Goal: Information Seeking & Learning: Find specific fact

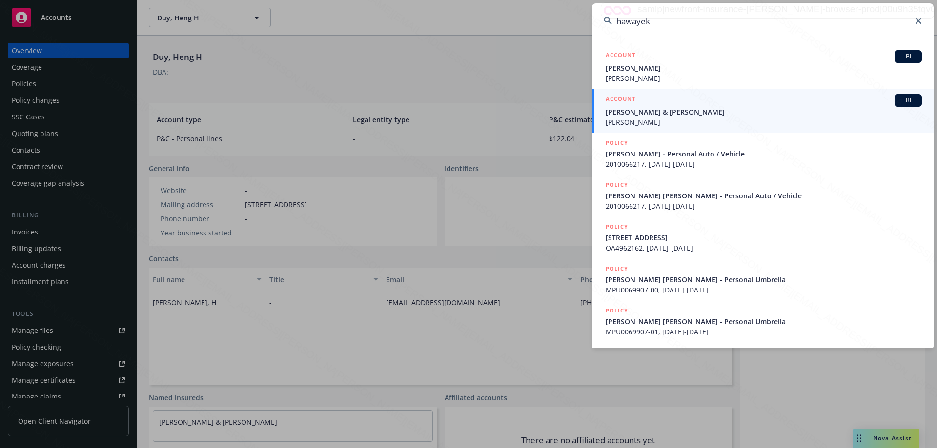
drag, startPoint x: 666, startPoint y: 22, endPoint x: 607, endPoint y: 21, distance: 59.0
click at [608, 22] on div "hawayek" at bounding box center [762, 20] width 341 height 35
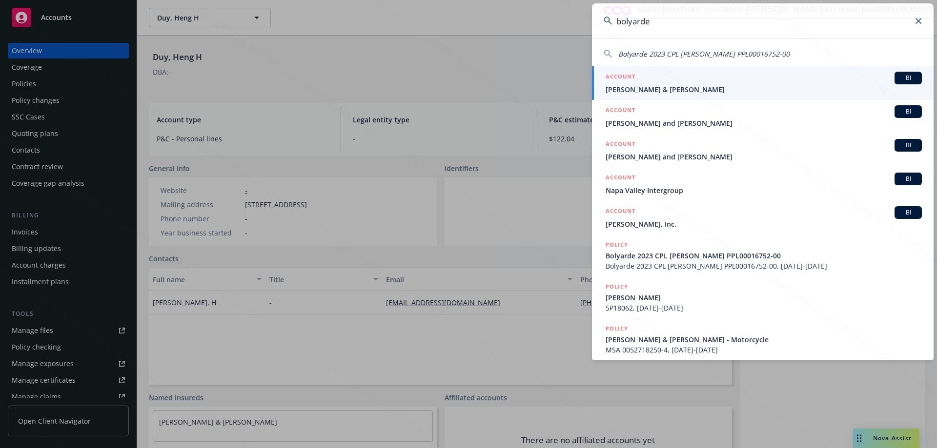
type input "bolyarde"
click at [656, 91] on span "[PERSON_NAME] & [PERSON_NAME]" at bounding box center [763, 89] width 316 height 10
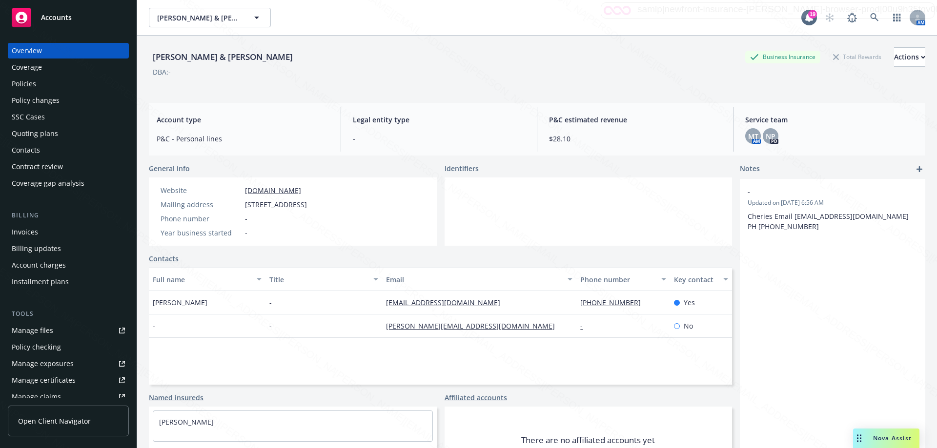
click at [25, 83] on div "Policies" at bounding box center [24, 84] width 24 height 16
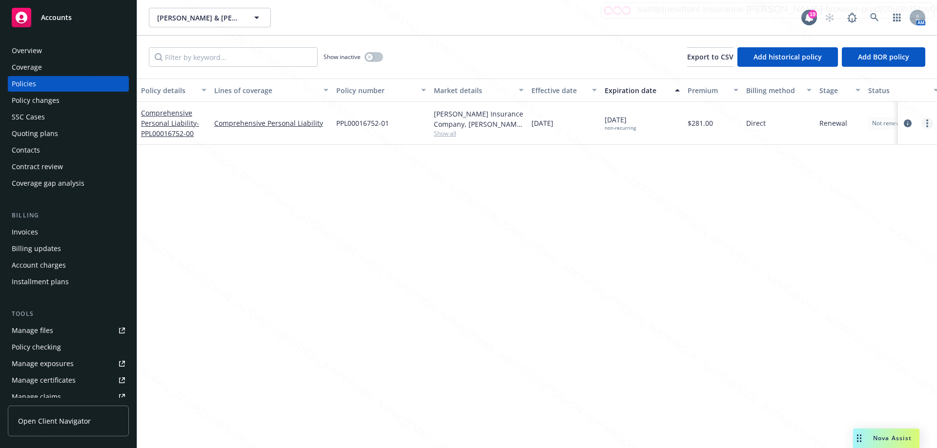
click at [924, 124] on link "more" at bounding box center [927, 124] width 12 height 12
click at [861, 180] on link "End policy" at bounding box center [874, 183] width 115 height 20
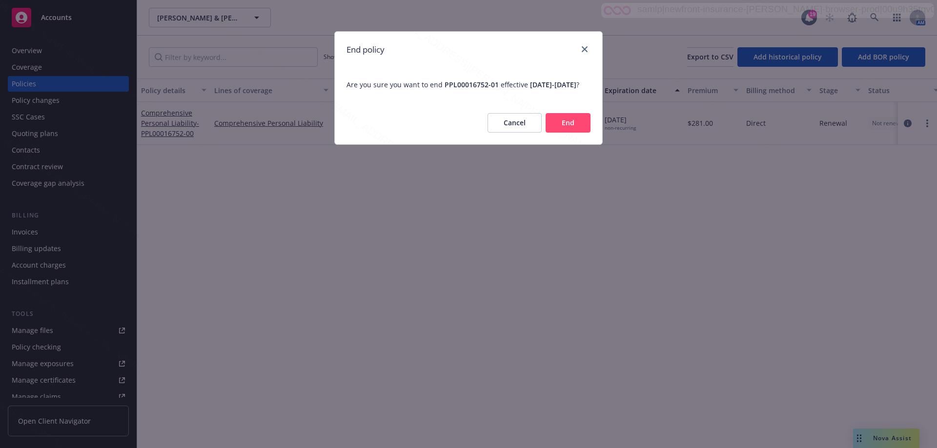
click at [563, 133] on button "End" at bounding box center [567, 123] width 45 height 20
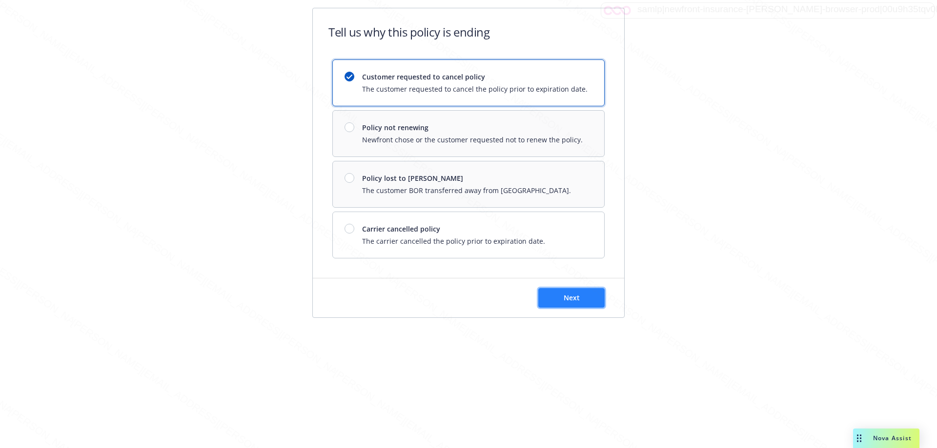
click at [566, 300] on span "Next" at bounding box center [571, 297] width 16 height 9
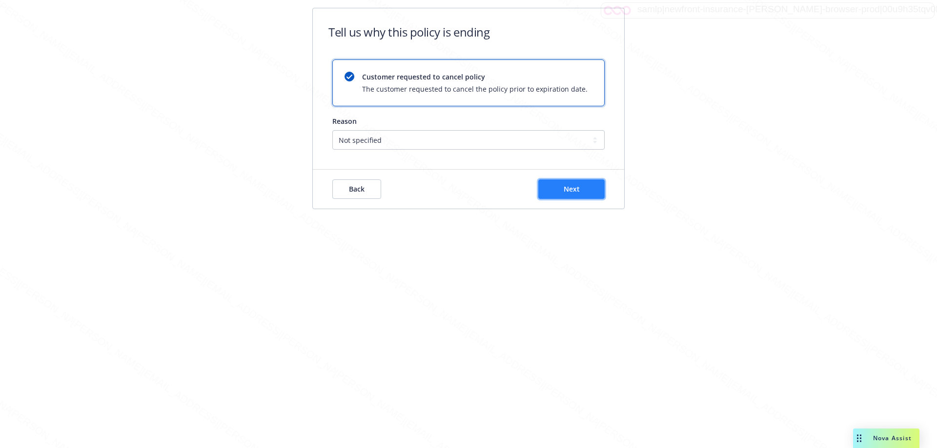
click at [558, 190] on button "Next" at bounding box center [571, 189] width 66 height 20
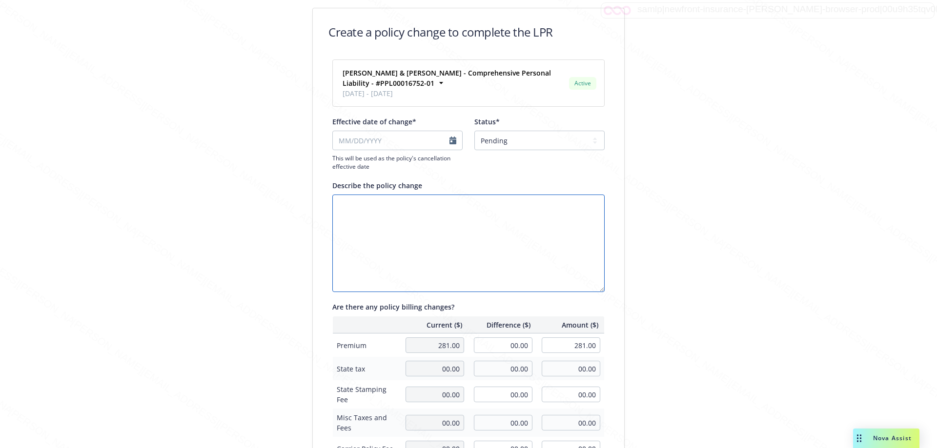
click at [374, 210] on textarea "Describe the policy change" at bounding box center [468, 244] width 272 height 98
type textarea "Rewritten to another carrier"
select select "September"
select select "2025"
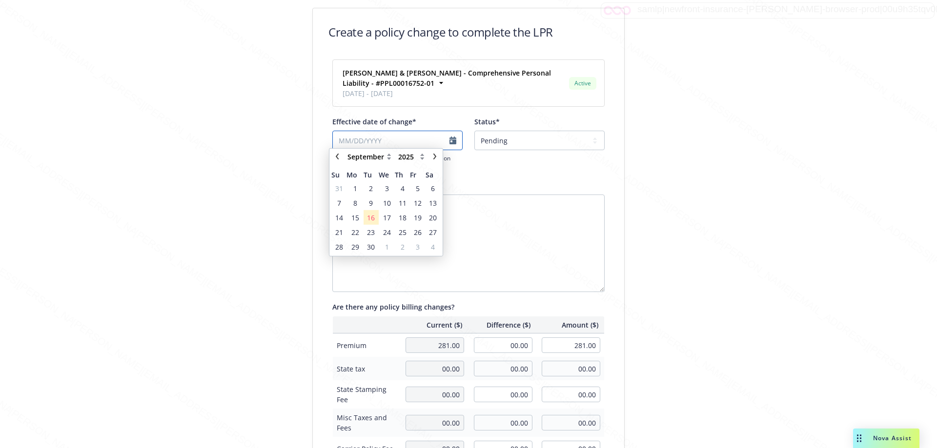
click at [404, 141] on input "Effective date of change*" at bounding box center [397, 141] width 130 height 20
click at [336, 159] on icon "chevronLeft" at bounding box center [337, 161] width 6 height 6
select select "August"
click at [387, 207] on span "6" at bounding box center [387, 207] width 4 height 10
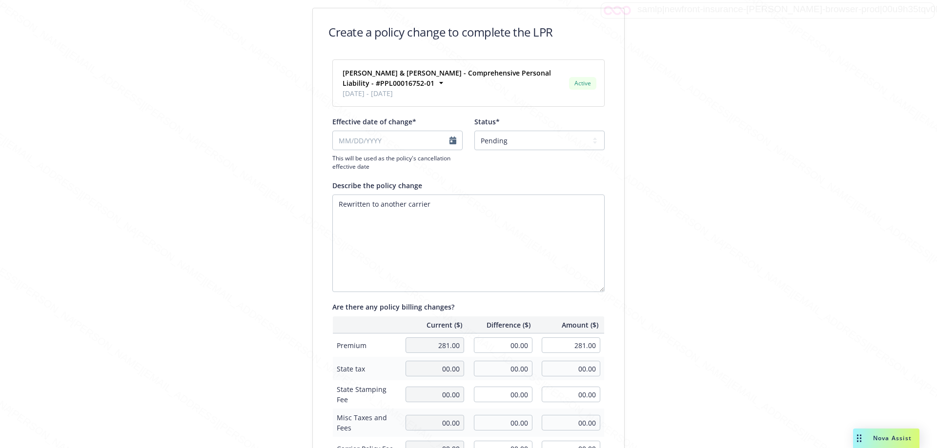
type input "[DATE]"
click at [522, 144] on select "Pending Confirmed" at bounding box center [539, 141] width 130 height 20
select select "Confirmed"
click at [474, 131] on select "Pending Confirmed" at bounding box center [539, 141] width 130 height 20
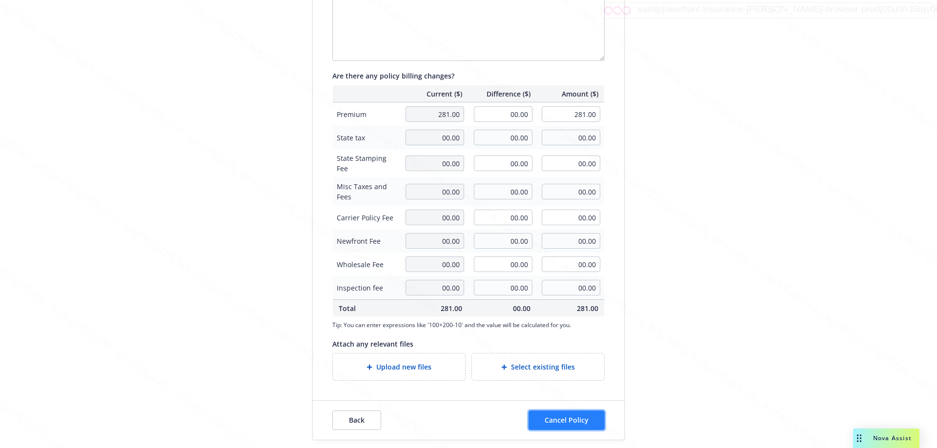
click at [576, 417] on span "Cancel Policy" at bounding box center [566, 420] width 44 height 9
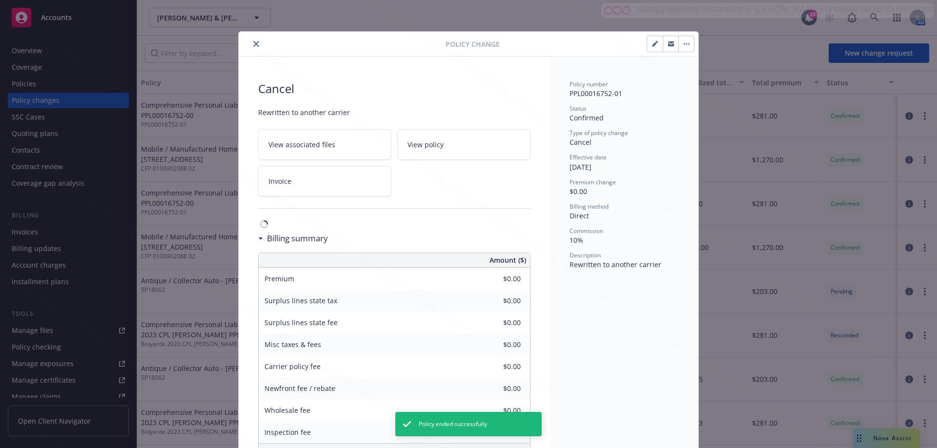
scroll to position [29, 0]
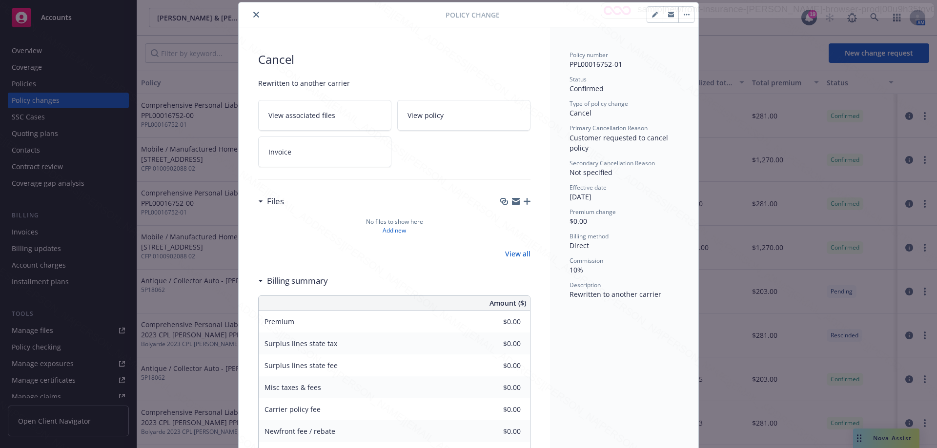
click at [253, 15] on icon "close" at bounding box center [256, 15] width 6 height 6
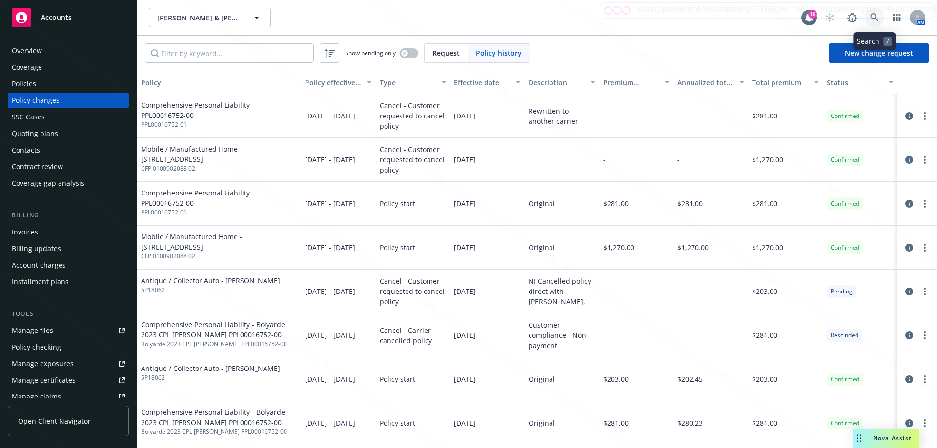
click at [874, 17] on icon at bounding box center [874, 17] width 9 height 9
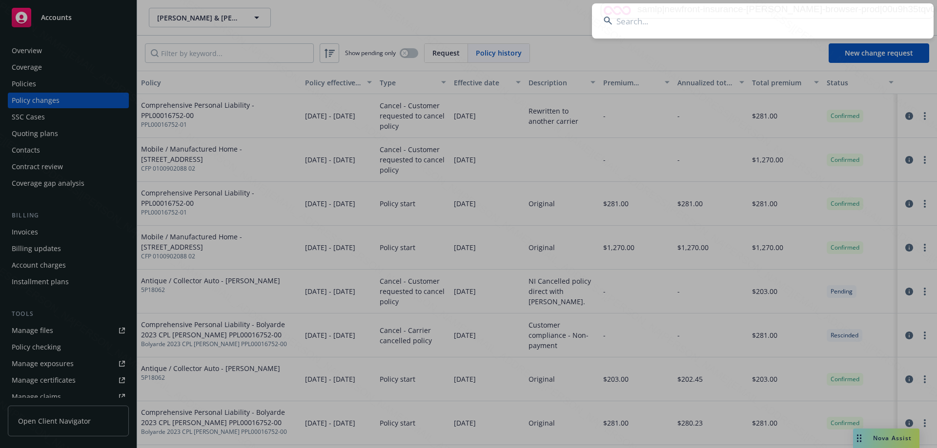
click at [630, 23] on input at bounding box center [762, 20] width 341 height 35
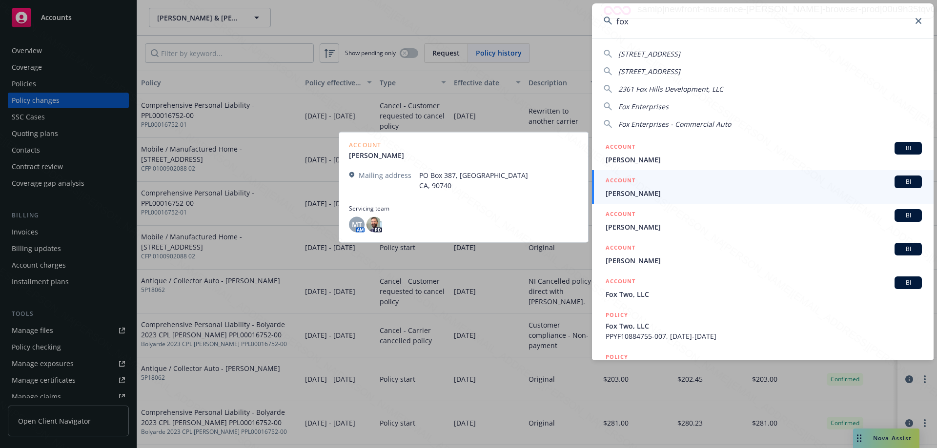
type input "fox"
click at [618, 190] on span "[PERSON_NAME]" at bounding box center [763, 193] width 316 height 10
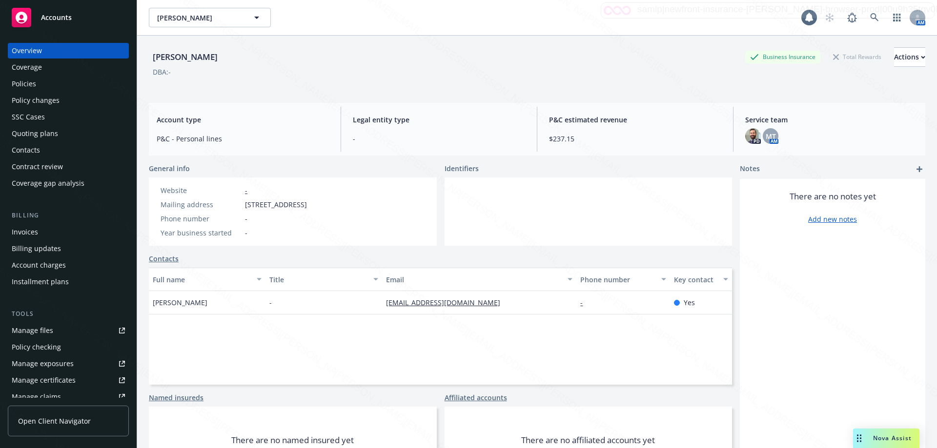
click at [30, 82] on div "Policies" at bounding box center [24, 84] width 24 height 16
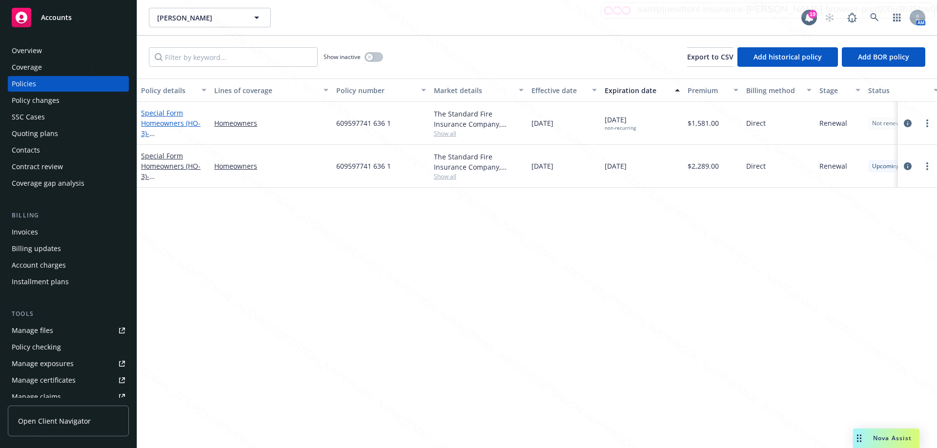
click at [171, 123] on link "Special Form Homeowners (HO-3) - [STREET_ADDRESS]" at bounding box center [172, 128] width 62 height 40
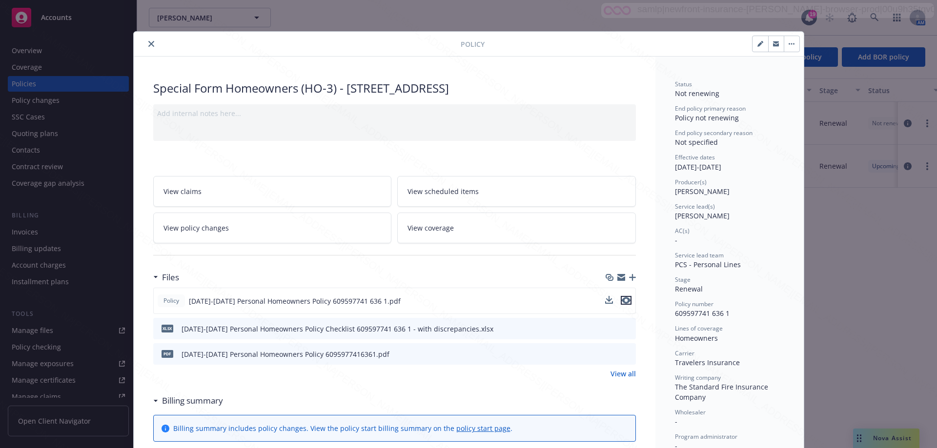
click at [621, 302] on icon "preview file" at bounding box center [625, 300] width 9 height 7
click at [148, 42] on icon "close" at bounding box center [151, 44] width 6 height 6
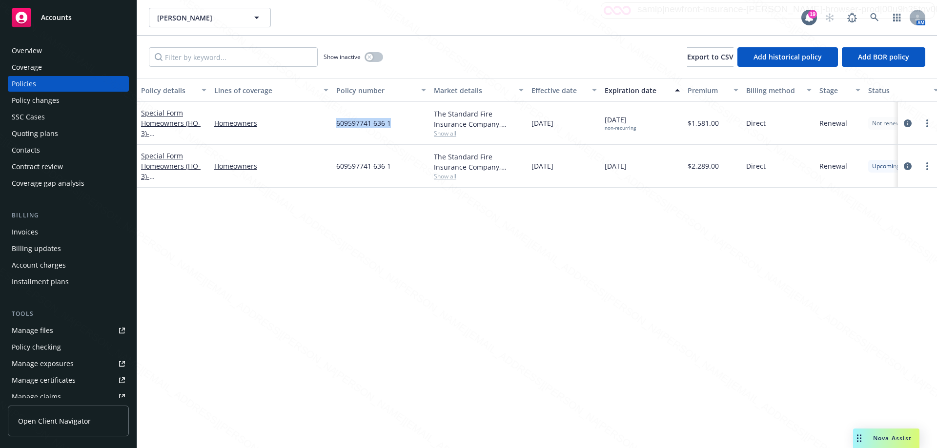
drag, startPoint x: 336, startPoint y: 125, endPoint x: 395, endPoint y: 120, distance: 59.3
click at [395, 120] on div "609597741 636 1" at bounding box center [381, 123] width 98 height 43
copy span "609597741 636 1"
